Goal: Check status: Check status

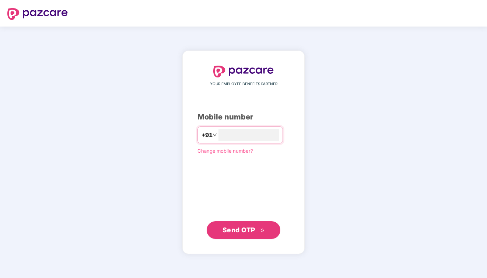
type input "**********"
click at [233, 229] on span "Send OTP" at bounding box center [239, 230] width 33 height 8
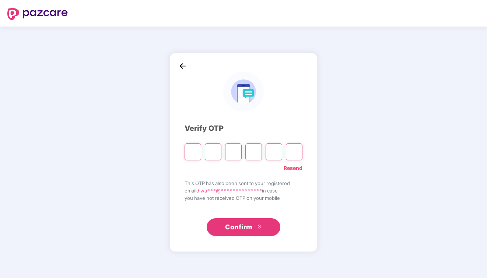
paste input "*"
type input "*"
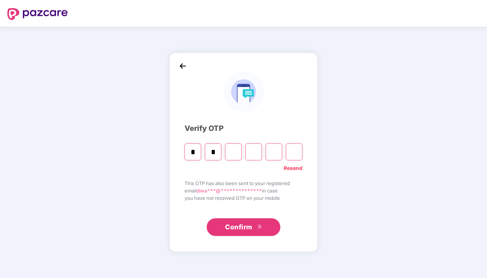
type input "*"
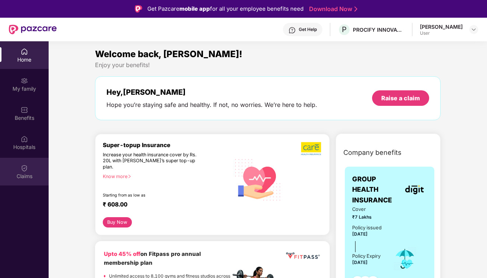
click at [28, 171] on div "Claims" at bounding box center [24, 172] width 49 height 28
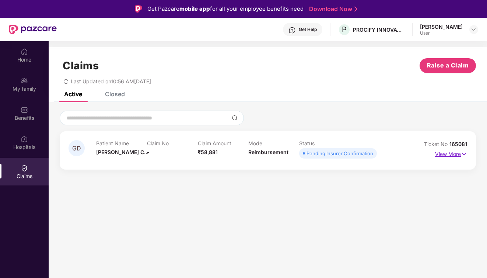
click at [445, 152] on p "View More" at bounding box center [451, 153] width 32 height 10
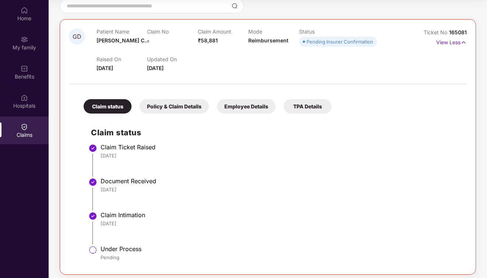
scroll to position [41, 0]
click at [181, 108] on div "Policy & Claim Details" at bounding box center [174, 106] width 69 height 14
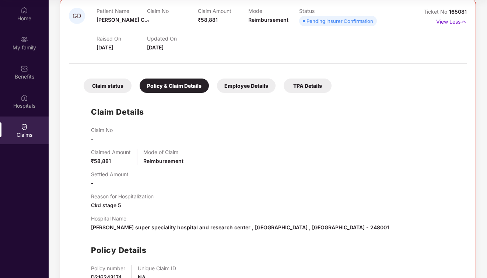
scroll to position [72, 0]
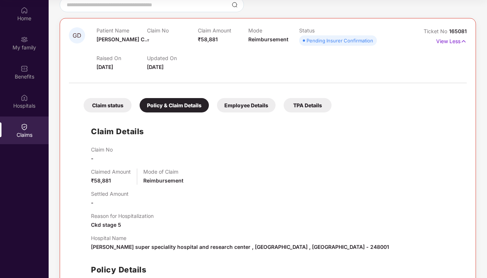
click at [248, 105] on div "Employee Details" at bounding box center [246, 105] width 59 height 14
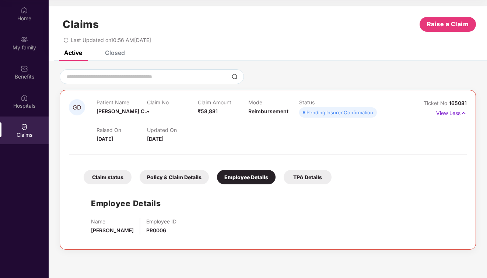
scroll to position [0, 0]
click at [311, 177] on div "TPA Details" at bounding box center [308, 177] width 48 height 14
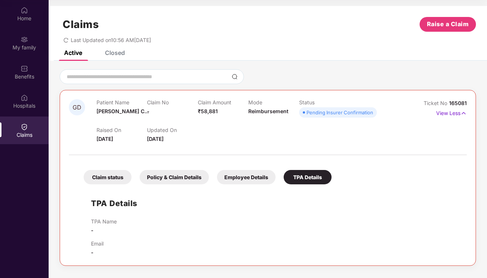
click at [103, 175] on div "Claim status" at bounding box center [108, 177] width 48 height 14
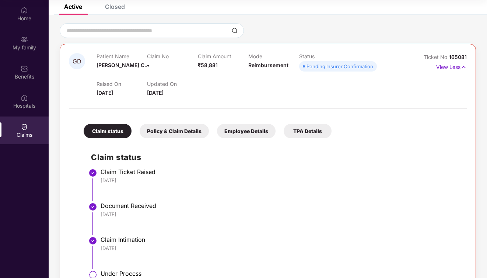
scroll to position [39, 0]
